Goal: Ask a question

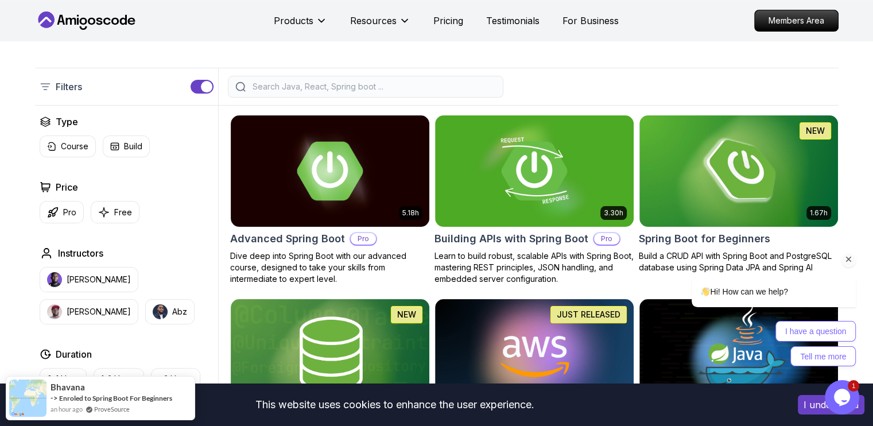
click at [752, 179] on div "Hi! How can we help? I have a question Tell me more" at bounding box center [758, 272] width 207 height 202
click at [733, 180] on div "Hi! How can we help? I have a question Tell me more" at bounding box center [758, 272] width 207 height 202
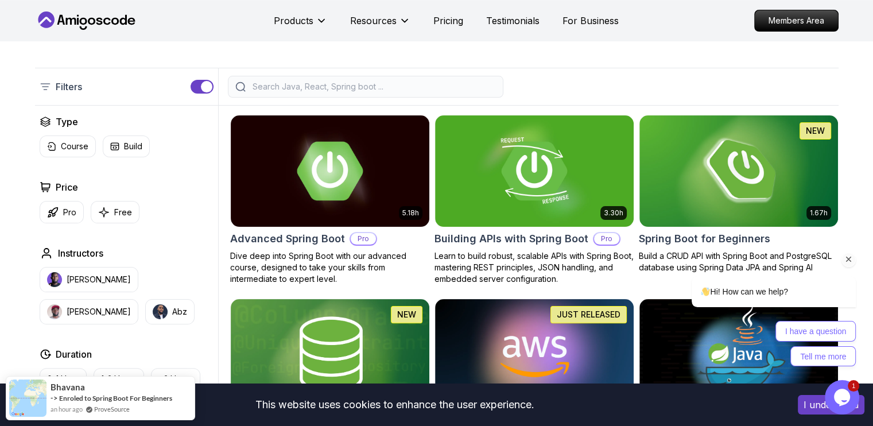
click at [733, 180] on div "Hi! How can we help? I have a question Tell me more" at bounding box center [758, 272] width 207 height 202
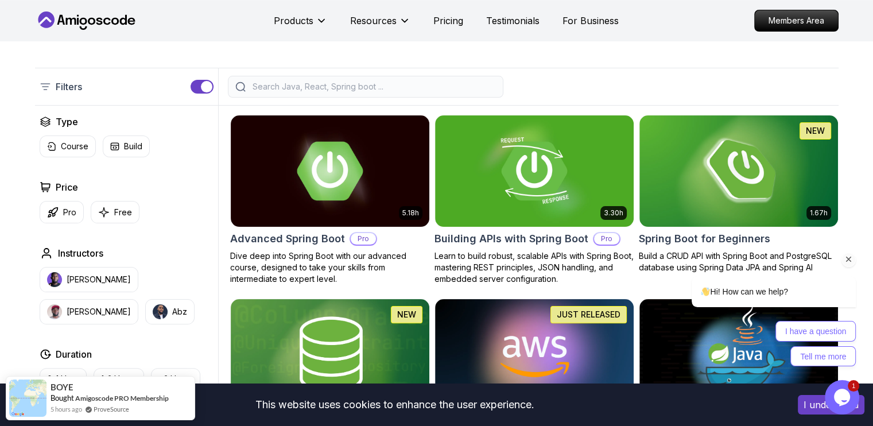
click at [748, 202] on div "Hi! How can we help? I have a question Tell me more" at bounding box center [758, 272] width 207 height 202
